Goal: Task Accomplishment & Management: Manage account settings

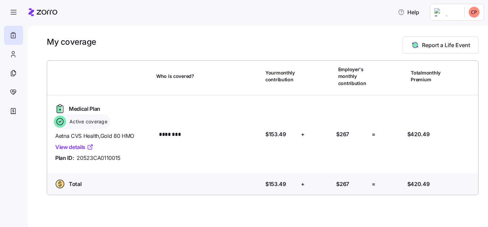
click at [79, 149] on link "View details" at bounding box center [74, 147] width 38 height 8
click at [66, 121] on div "Active coverage" at bounding box center [82, 121] width 58 height 15
click at [12, 113] on icon at bounding box center [12, 111] width 7 height 8
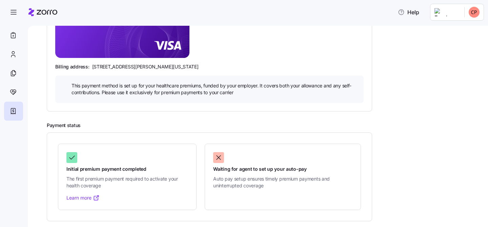
scroll to position [155, 0]
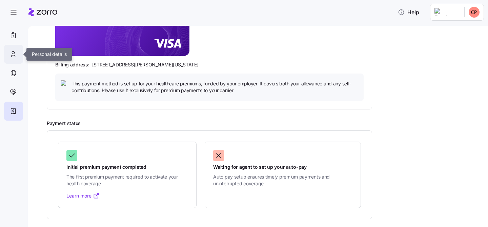
click at [13, 50] on icon at bounding box center [12, 54] width 7 height 8
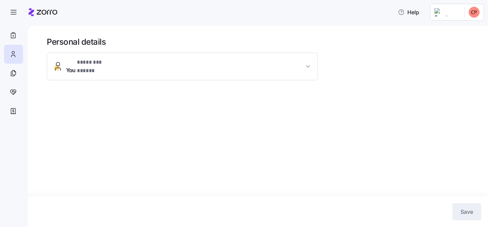
click at [118, 66] on span "* ******** ***** *" at bounding box center [98, 62] width 42 height 8
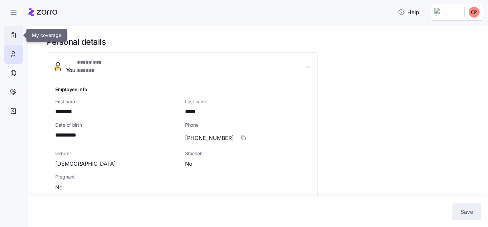
click at [6, 36] on div at bounding box center [13, 35] width 19 height 19
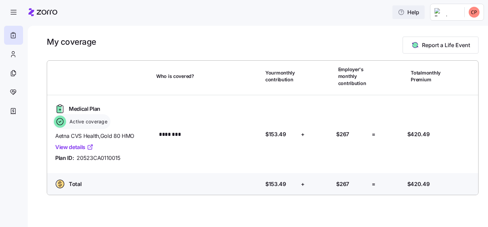
click at [419, 10] on span "Help" at bounding box center [408, 12] width 21 height 8
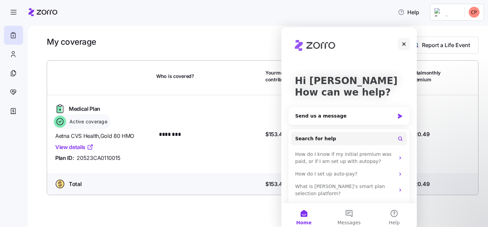
scroll to position [16, 0]
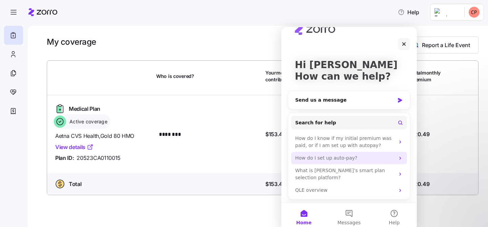
click at [334, 157] on div "How do I set up auto-pay?" at bounding box center [345, 158] width 100 height 7
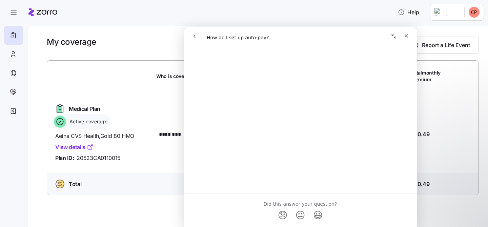
scroll to position [334, 0]
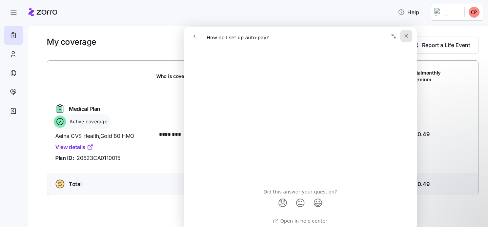
click at [406, 36] on icon "Close" at bounding box center [407, 36] width 4 height 4
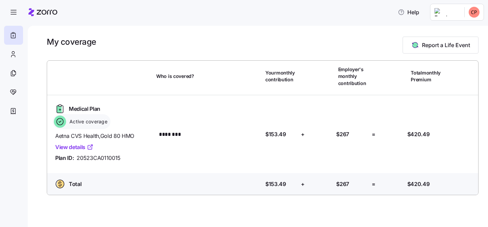
scroll to position [0, 0]
click at [14, 58] on icon at bounding box center [12, 54] width 7 height 8
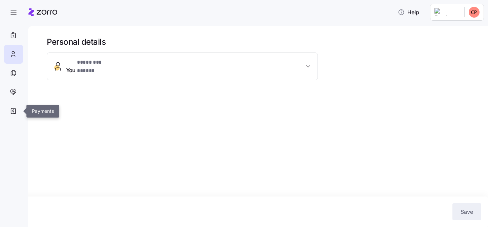
click at [12, 112] on icon at bounding box center [12, 111] width 7 height 8
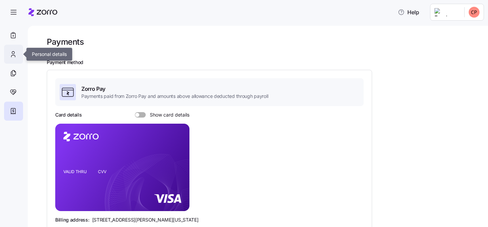
click at [12, 55] on icon at bounding box center [12, 54] width 7 height 8
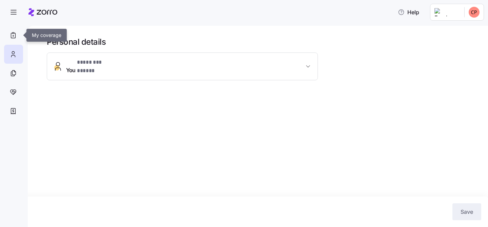
click at [12, 33] on icon at bounding box center [13, 33] width 2 height 1
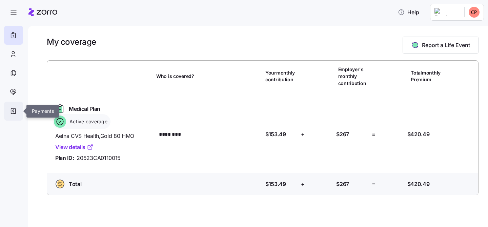
click at [13, 109] on icon at bounding box center [12, 111] width 7 height 8
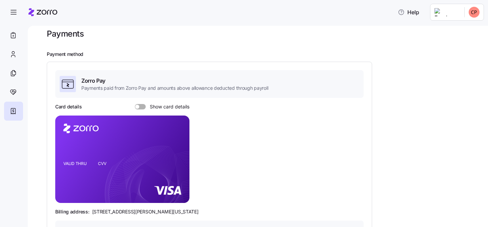
scroll to position [9, 0]
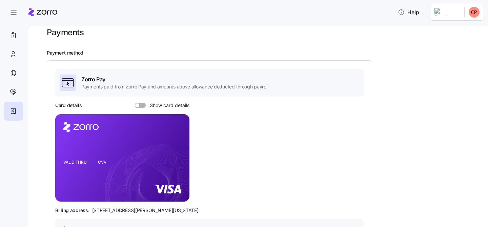
click at [139, 106] on span at bounding box center [142, 105] width 7 height 5
click at [135, 103] on input "Show card details" at bounding box center [135, 103] width 0 height 0
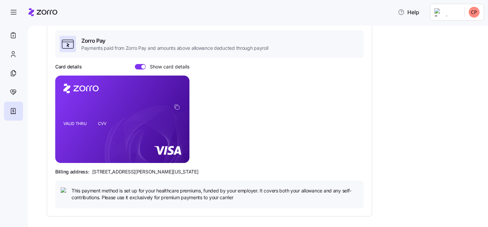
scroll to position [0, 0]
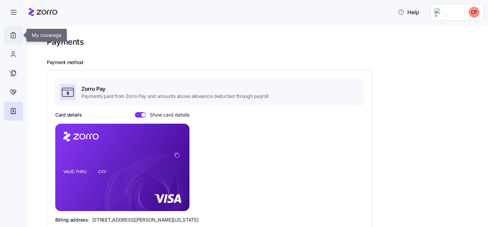
click at [12, 38] on icon at bounding box center [12, 35] width 7 height 8
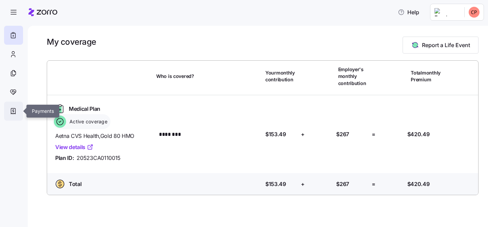
click at [12, 112] on icon at bounding box center [12, 111] width 7 height 8
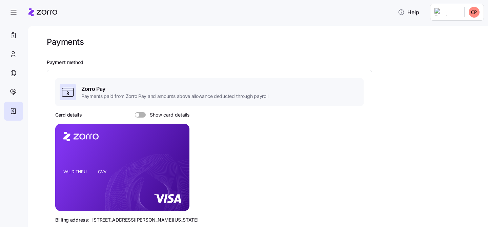
click at [138, 117] on div at bounding box center [140, 114] width 11 height 5
click at [135, 112] on input "Show card details" at bounding box center [135, 112] width 0 height 0
click at [11, 12] on icon "button" at bounding box center [13, 12] width 8 height 8
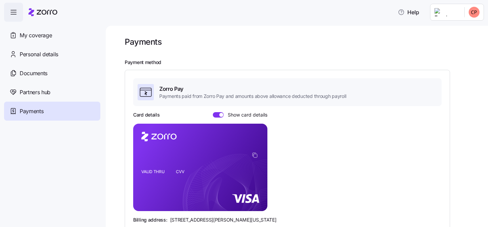
click at [11, 12] on icon "button" at bounding box center [13, 12] width 8 height 8
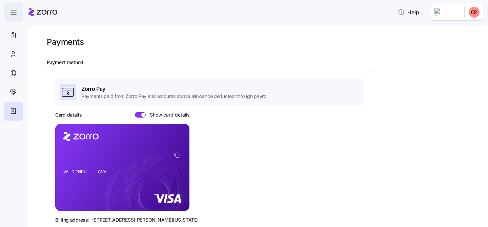
click at [11, 12] on icon "button" at bounding box center [13, 12] width 8 height 8
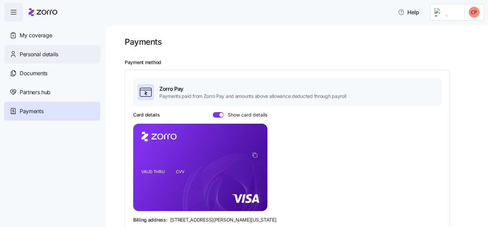
click at [26, 53] on span "Personal details" at bounding box center [39, 54] width 39 height 8
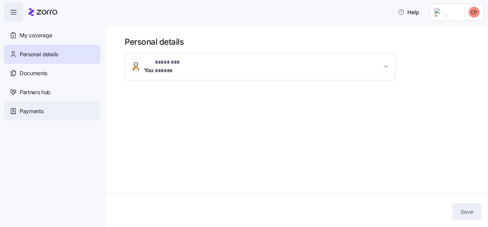
click at [30, 112] on span "Payments" at bounding box center [32, 111] width 24 height 8
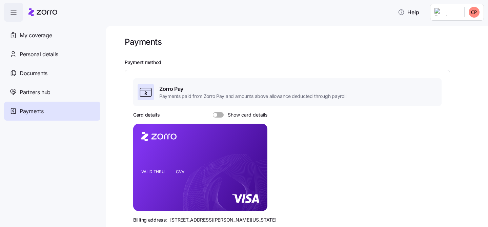
click at [219, 114] on span at bounding box center [220, 114] width 7 height 5
click at [213, 112] on input "Show card details" at bounding box center [213, 112] width 0 height 0
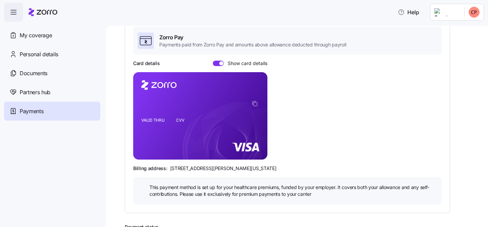
scroll to position [53, 0]
